Goal: Information Seeking & Learning: Learn about a topic

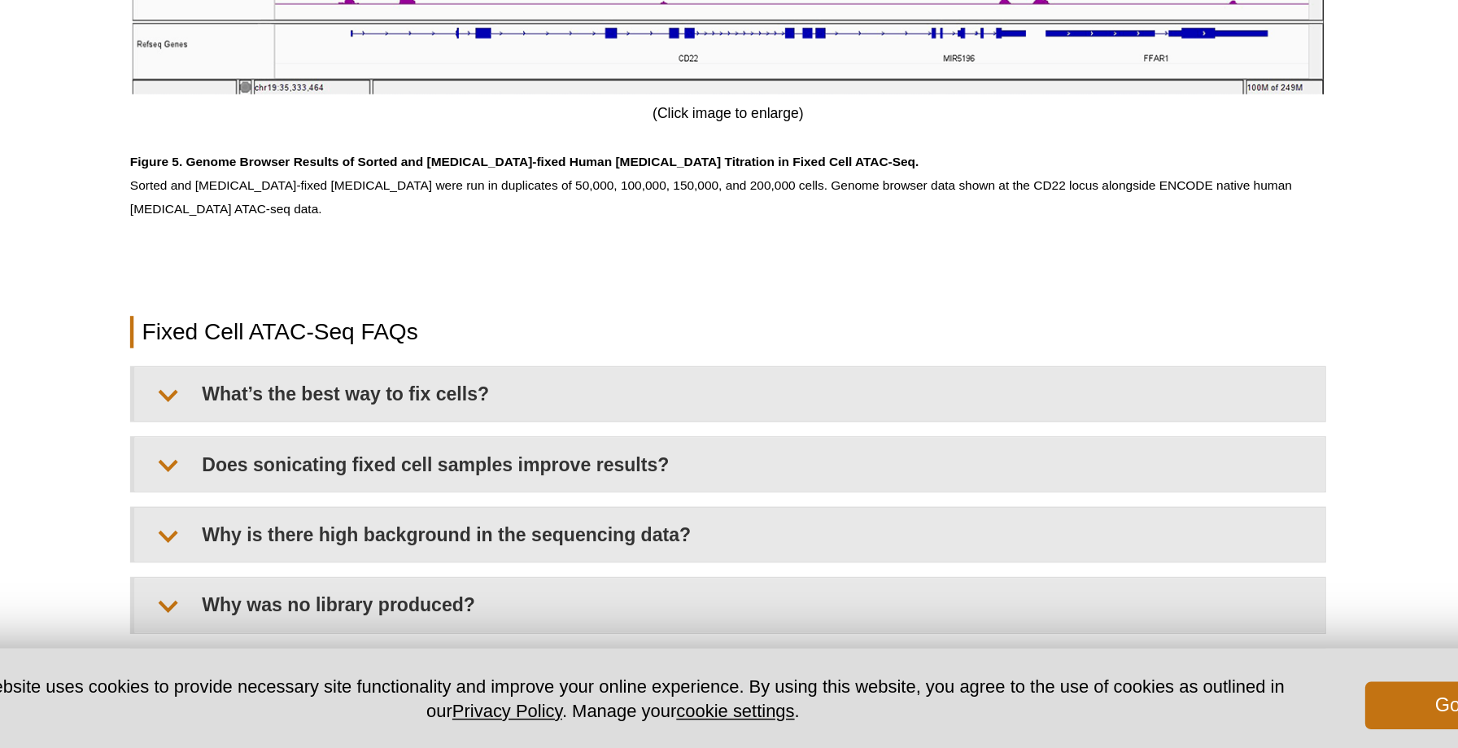
scroll to position [4019, 0]
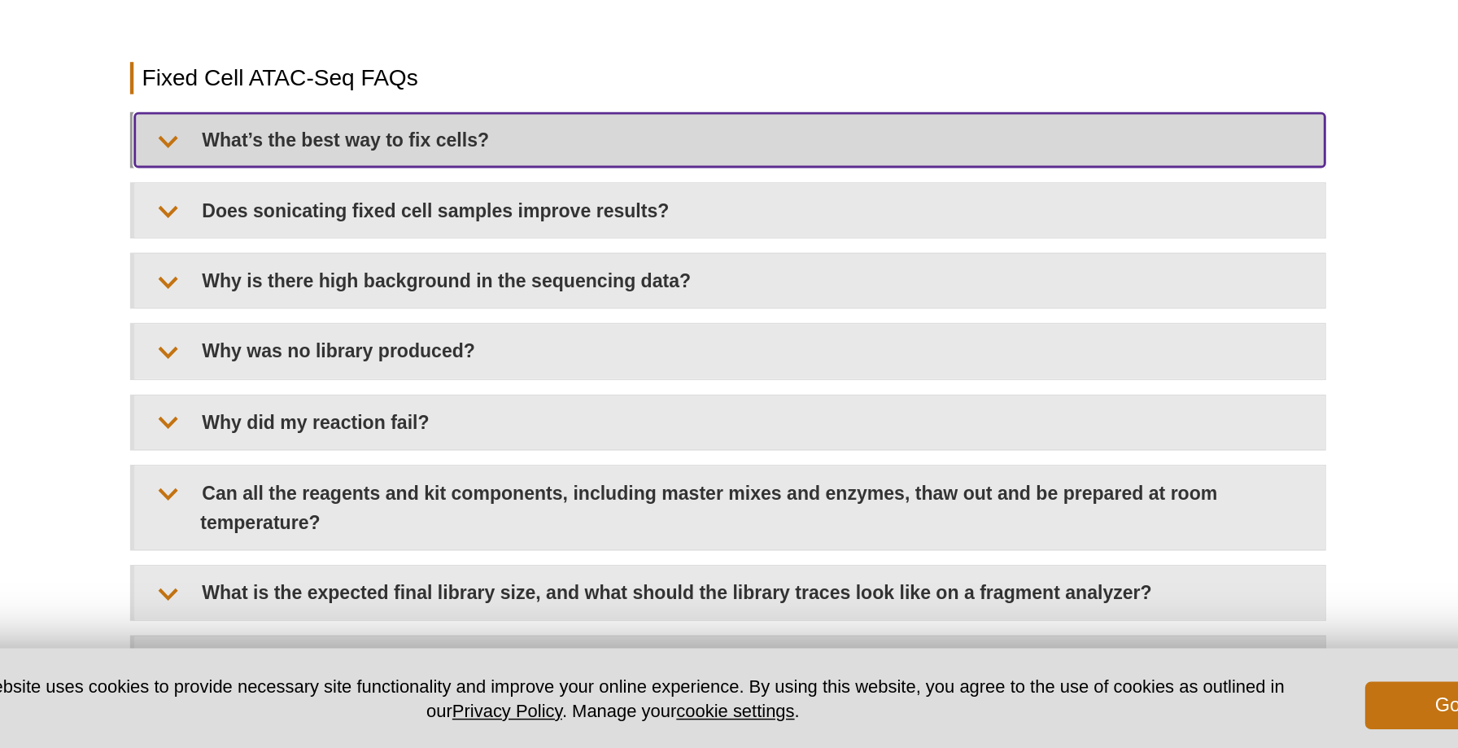
click at [674, 350] on summary "What’s the best way to fix cells?" at bounding box center [730, 332] width 813 height 37
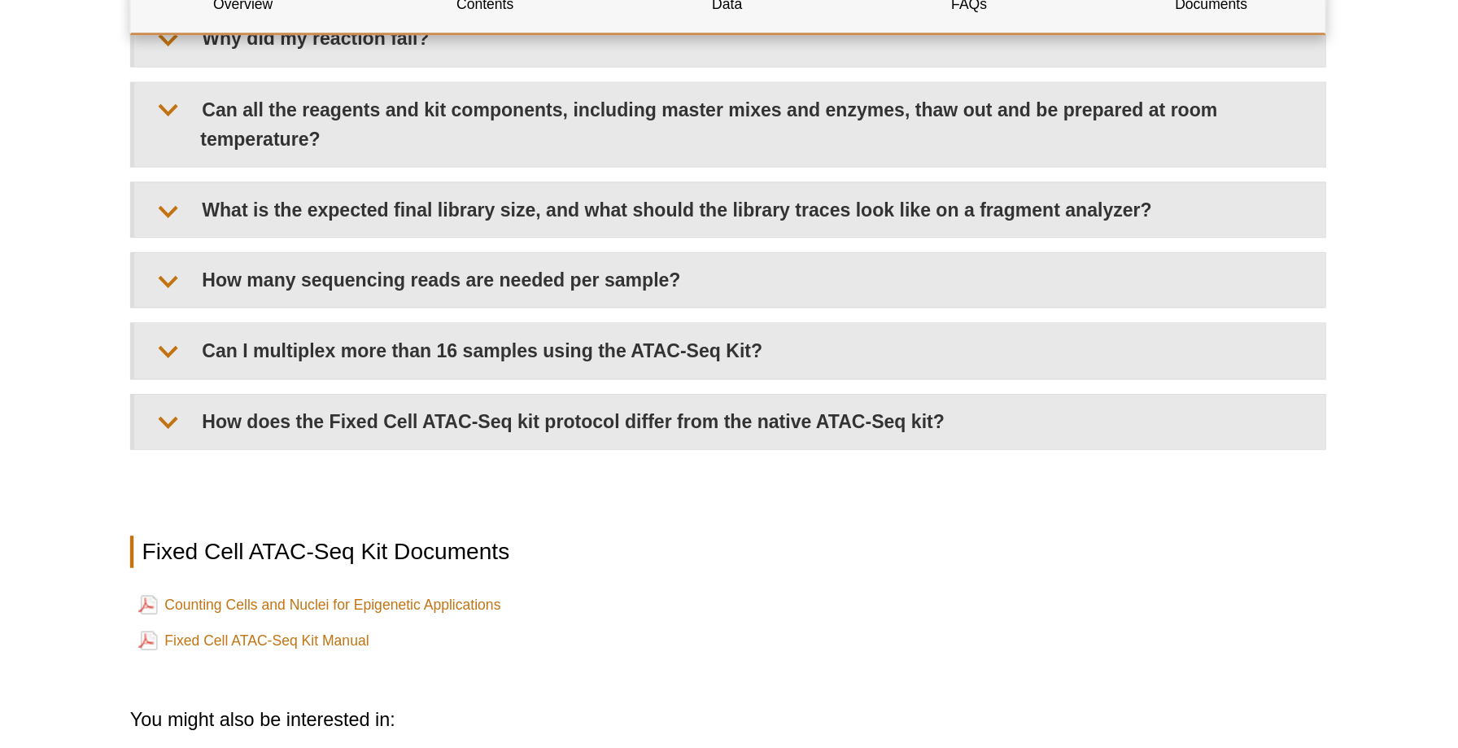
scroll to position [4593, 0]
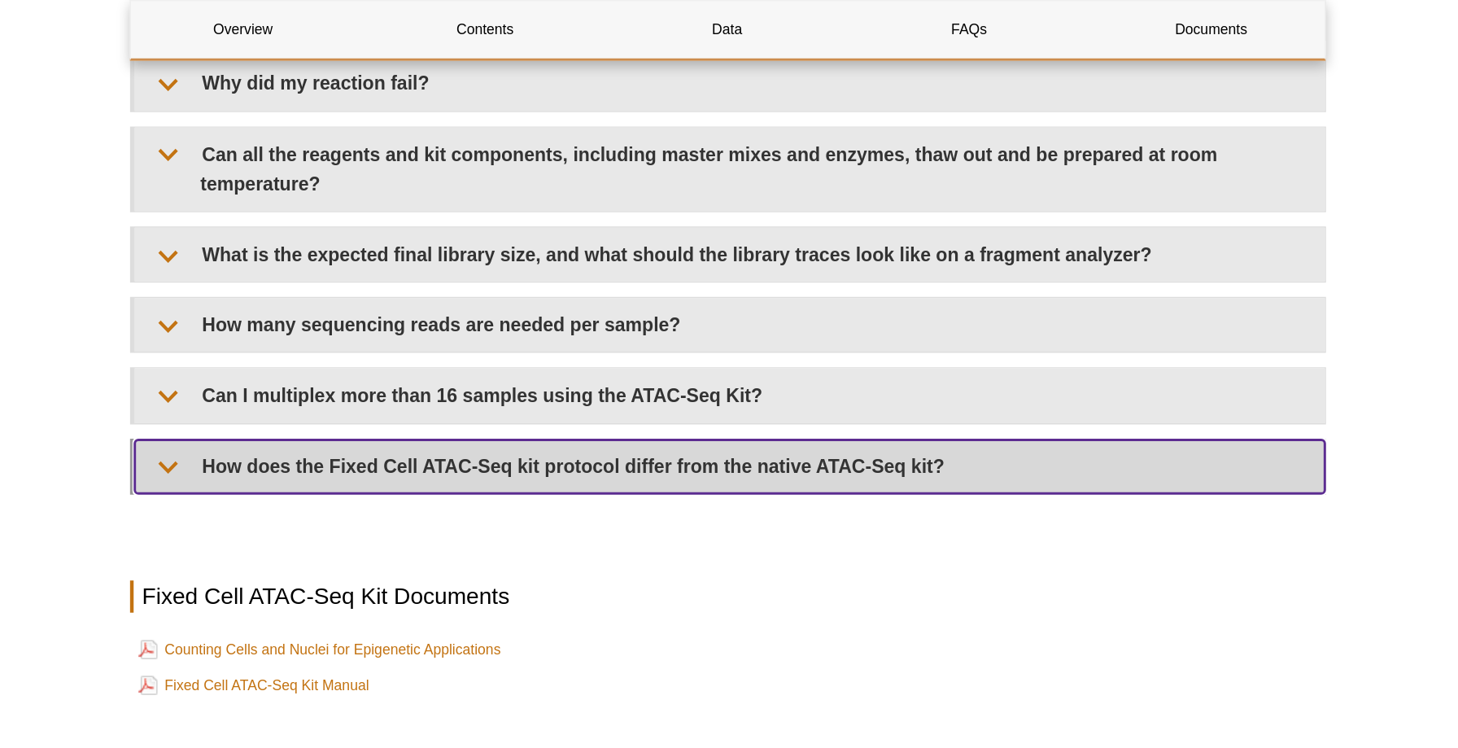
click at [744, 300] on summary "How does the Fixed Cell ATAC-Seq kit protocol differ from the native ATAC-Seq k…" at bounding box center [730, 318] width 813 height 37
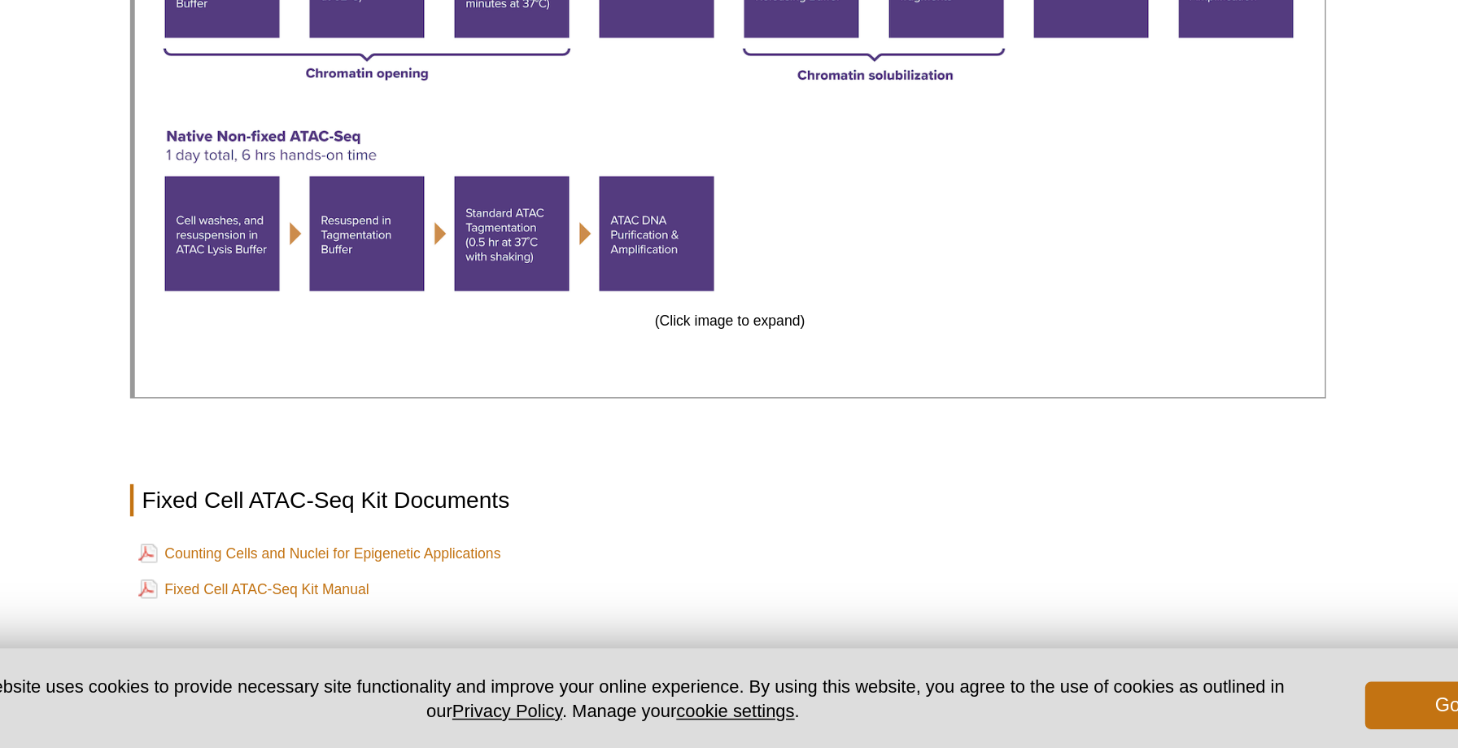
scroll to position [4875, 0]
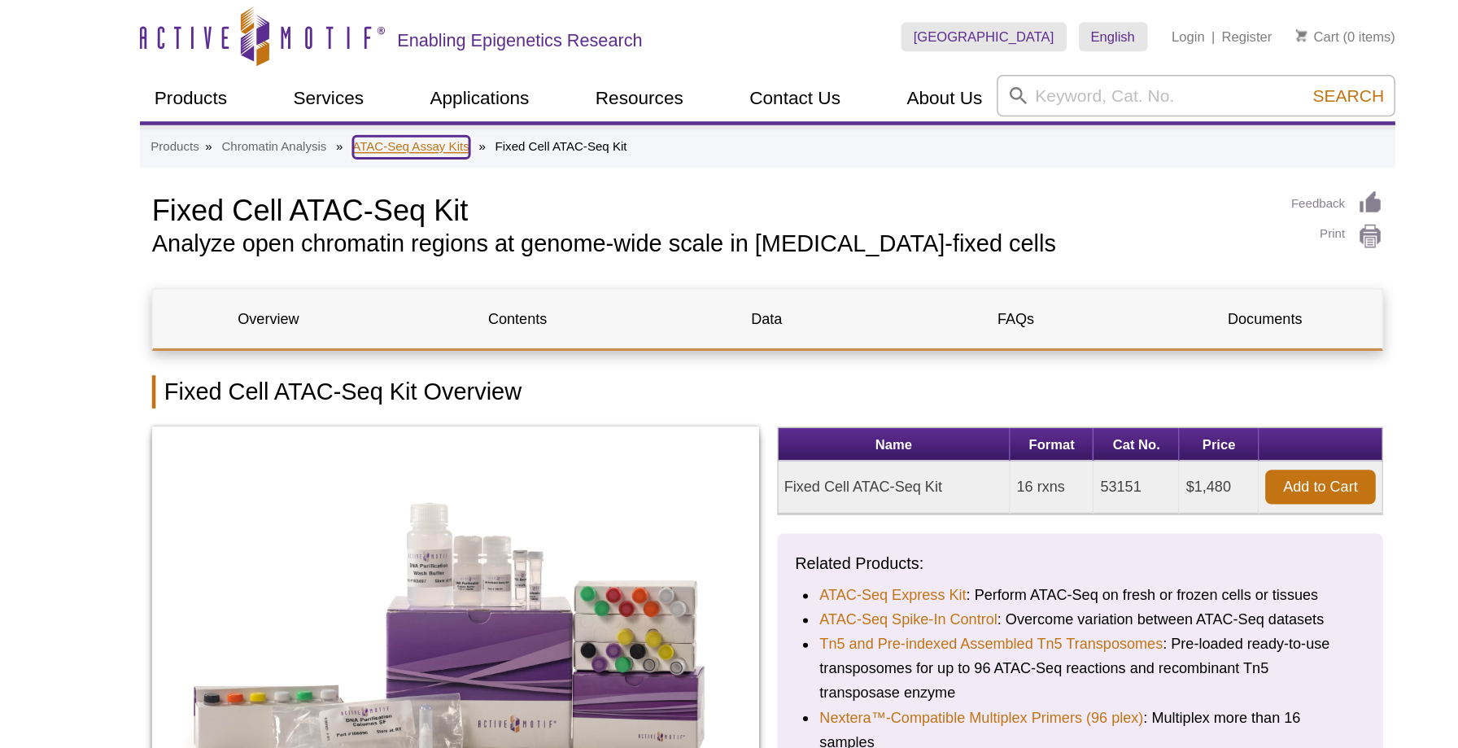
click at [507, 94] on link "ATAC-Seq Assay Kits" at bounding box center [492, 97] width 77 height 15
click at [515, 99] on link "ATAC-Seq Assay Kits" at bounding box center [492, 97] width 77 height 15
click at [517, 95] on link "ATAC-Seq Assay Kits" at bounding box center [492, 97] width 77 height 15
